Goal: Obtain resource: Download file/media

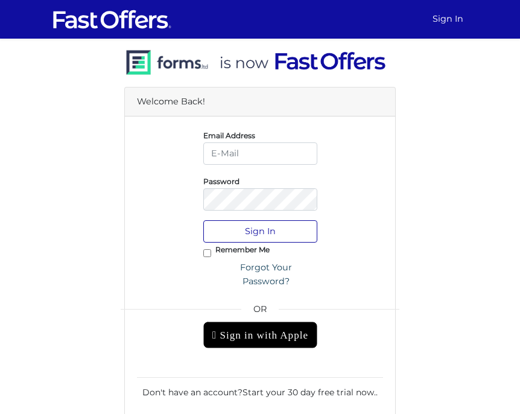
type input "[PERSON_NAME][EMAIL_ADDRESS][DOMAIN_NAME]"
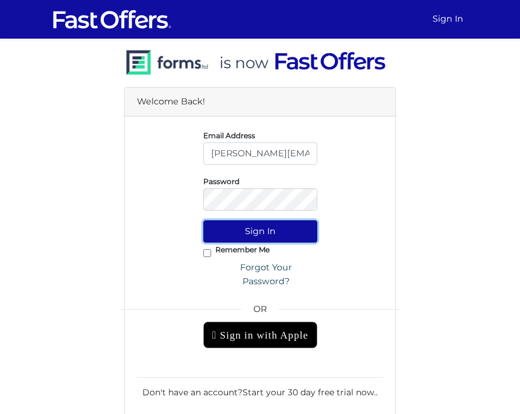
click at [254, 227] on button "Sign In" at bounding box center [260, 231] width 114 height 22
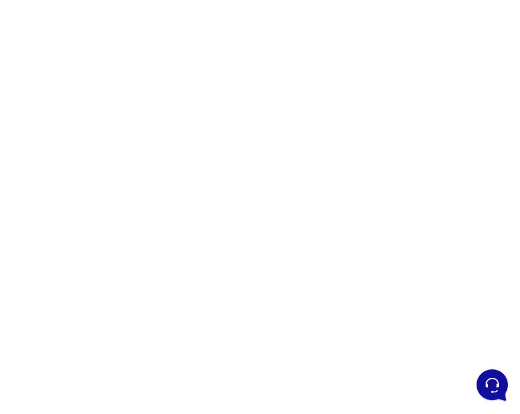
scroll to position [74, 0]
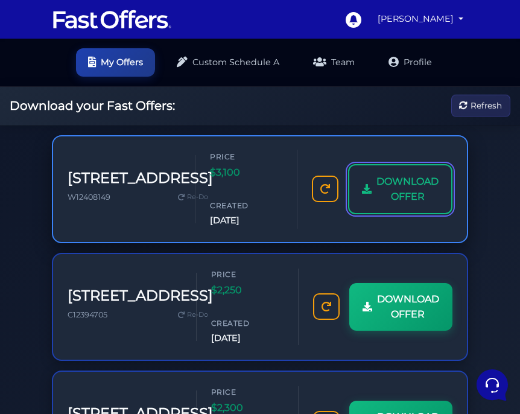
click at [385, 194] on span "DOWNLOAD OFFER" at bounding box center [408, 189] width 62 height 31
